Goal: Information Seeking & Learning: Learn about a topic

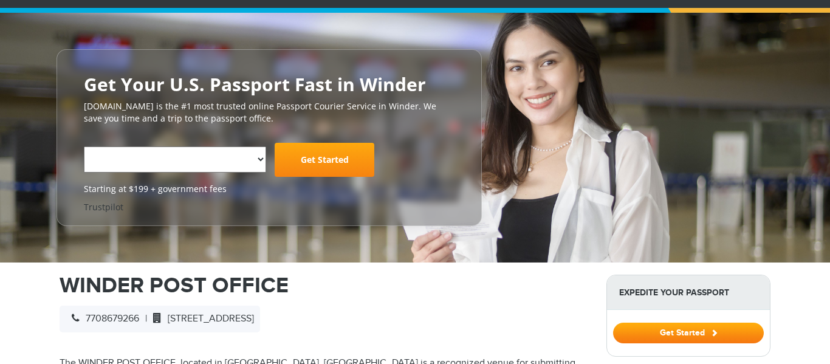
select select "**********"
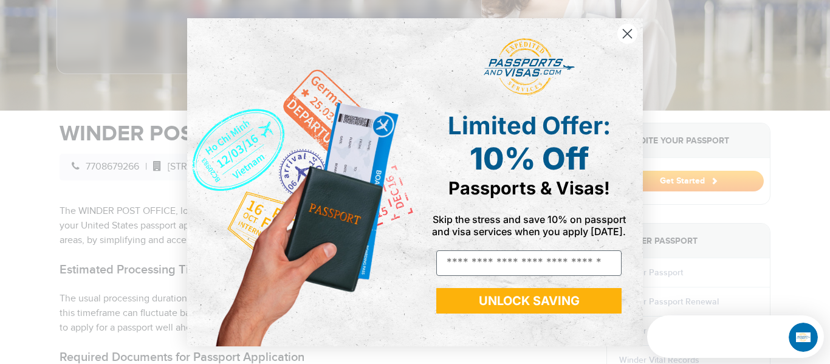
click at [628, 34] on icon "Close dialog" at bounding box center [628, 33] width 9 height 9
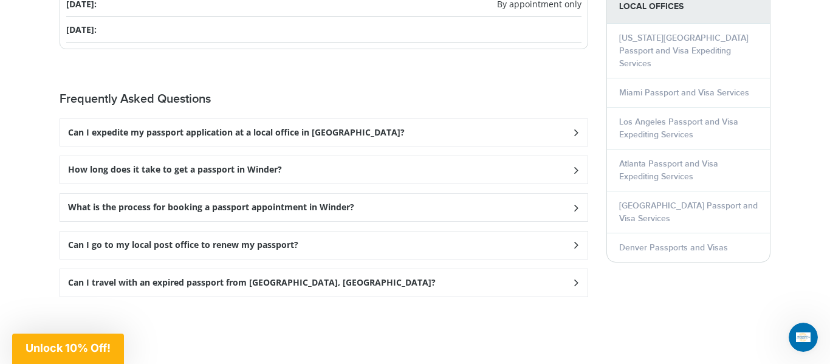
scroll to position [1653, 0]
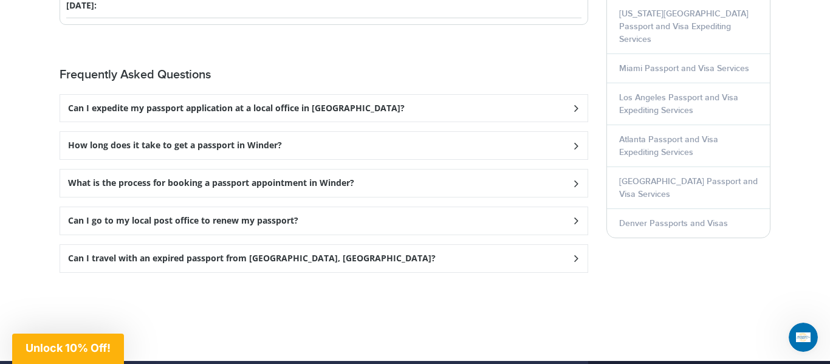
click at [380, 111] on div "Can I expedite my passport application at a local office in [GEOGRAPHIC_DATA]?" at bounding box center [324, 108] width 528 height 27
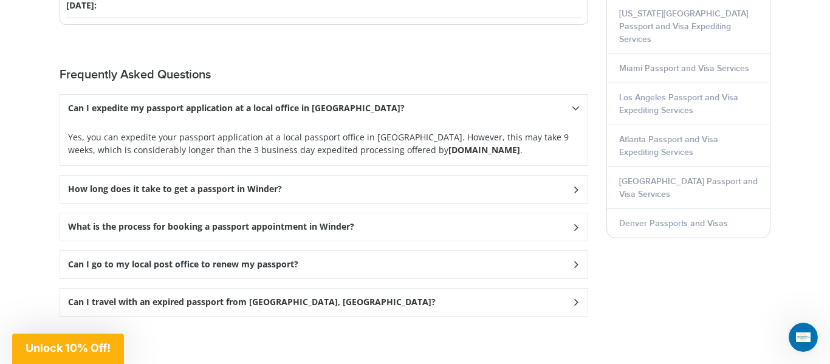
click at [354, 122] on div "How long does it take to get a passport in Winder?" at bounding box center [324, 108] width 528 height 27
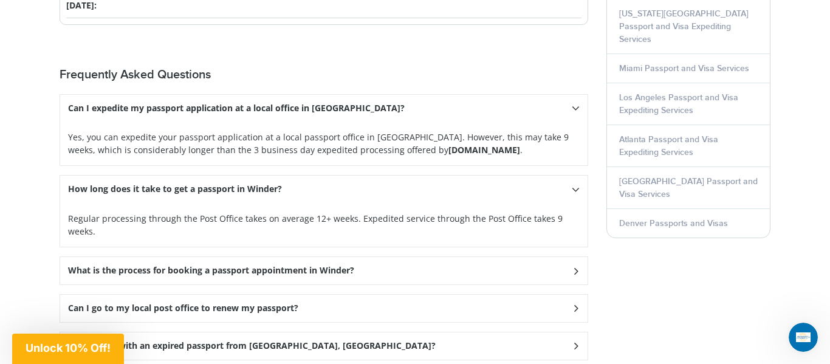
click at [408, 122] on div "What is the process for booking a passport appointment in Winder?" at bounding box center [324, 108] width 528 height 27
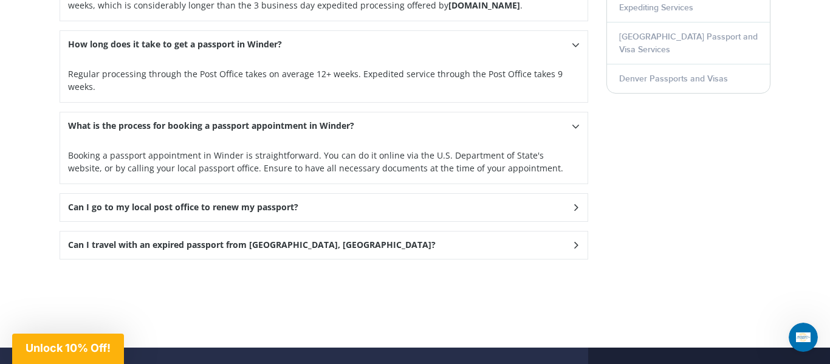
scroll to position [1799, 0]
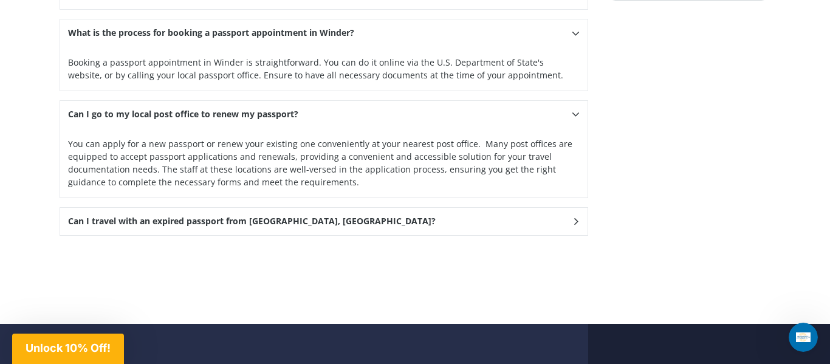
scroll to position [1896, 0]
